Goal: Task Accomplishment & Management: Manage account settings

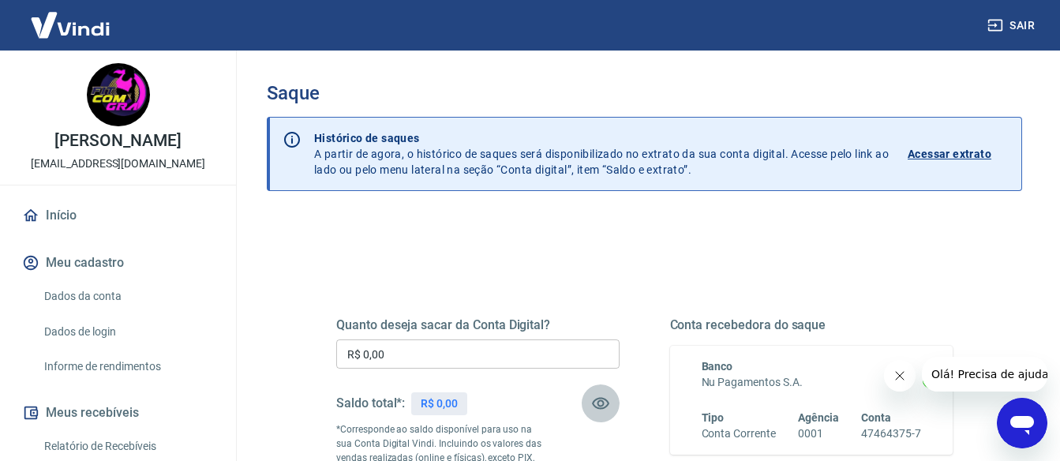
click at [602, 399] on icon "button" at bounding box center [600, 403] width 19 height 19
click at [607, 402] on icon "button" at bounding box center [600, 403] width 17 height 15
